Goal: Find specific page/section: Find specific page/section

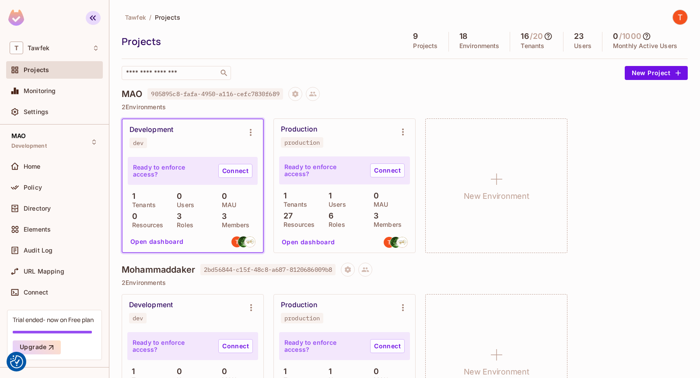
click at [96, 21] on icon "button" at bounding box center [92, 18] width 10 height 10
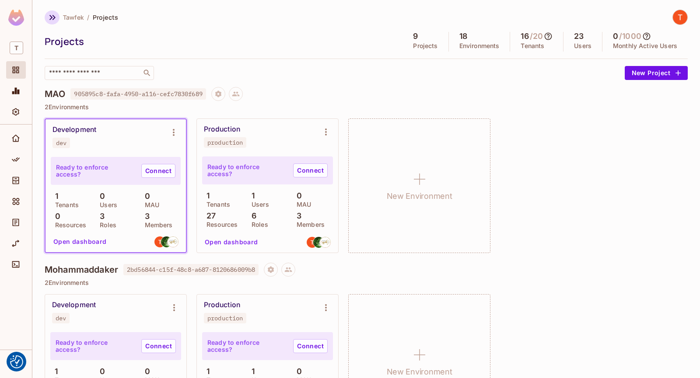
click at [45, 16] on button "button" at bounding box center [52, 17] width 15 height 14
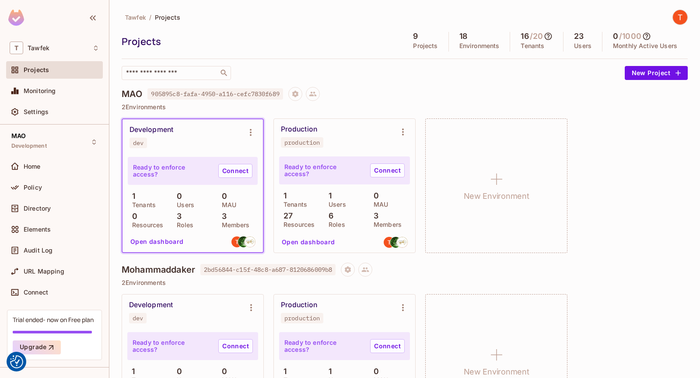
click at [313, 243] on button "Open dashboard" at bounding box center [308, 242] width 60 height 14
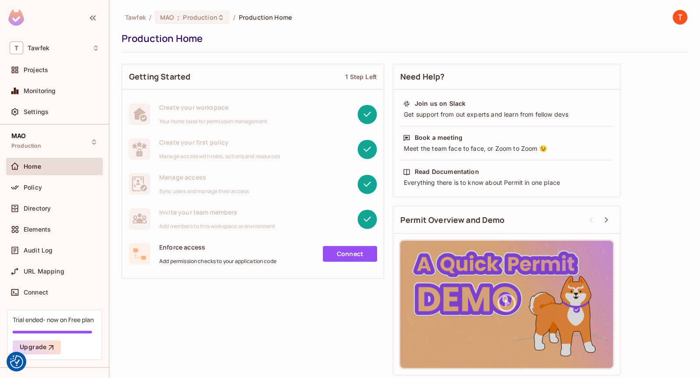
click at [38, 164] on span "Home" at bounding box center [33, 166] width 18 height 7
click at [54, 188] on div "Policy" at bounding box center [62, 187] width 76 height 7
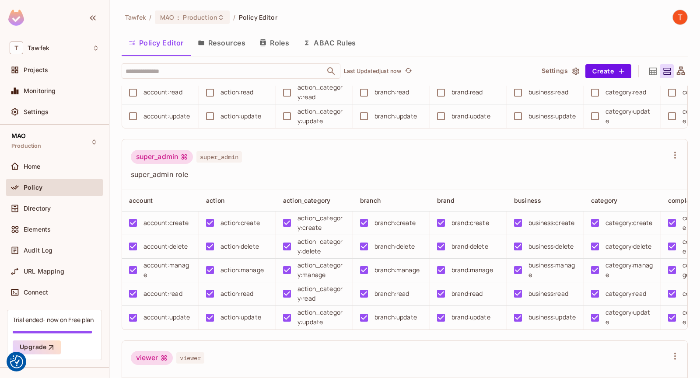
scroll to position [933, 0]
